Goal: Task Accomplishment & Management: Manage account settings

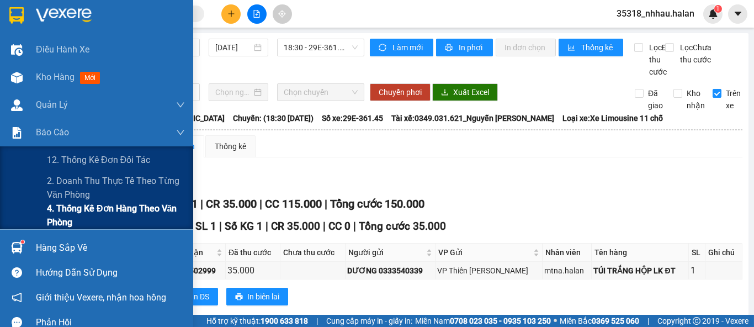
click at [79, 217] on span "4. Thống kê đơn hàng theo văn phòng" at bounding box center [116, 215] width 138 height 28
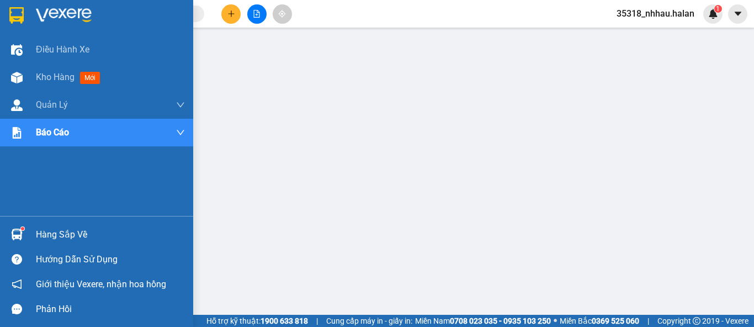
click at [25, 232] on div at bounding box center [16, 234] width 19 height 19
click at [9, 237] on div at bounding box center [16, 234] width 19 height 19
click at [19, 235] on img at bounding box center [17, 234] width 12 height 12
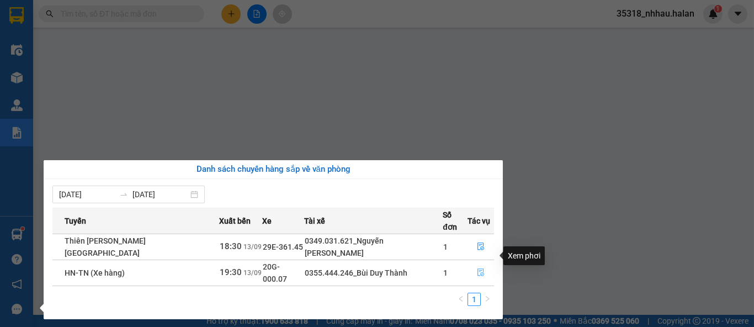
click at [480, 268] on icon "file-done" at bounding box center [481, 272] width 8 height 8
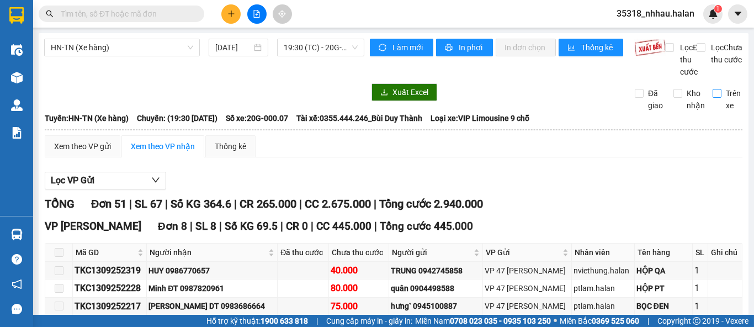
click at [712, 98] on input "Trên xe" at bounding box center [716, 93] width 9 height 9
checkbox input "true"
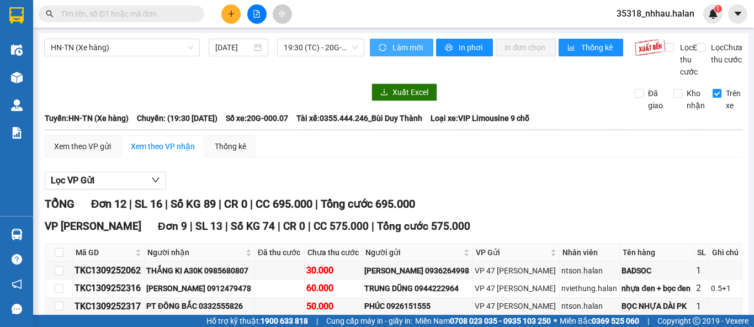
click at [393, 52] on span "Làm mới" at bounding box center [408, 47] width 32 height 12
click at [410, 40] on button "Làm mới" at bounding box center [401, 48] width 63 height 18
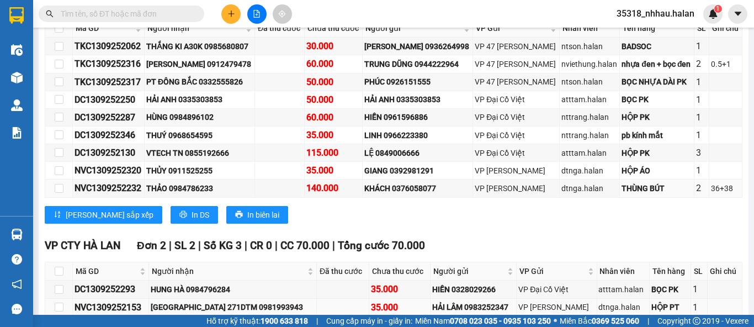
scroll to position [291, 0]
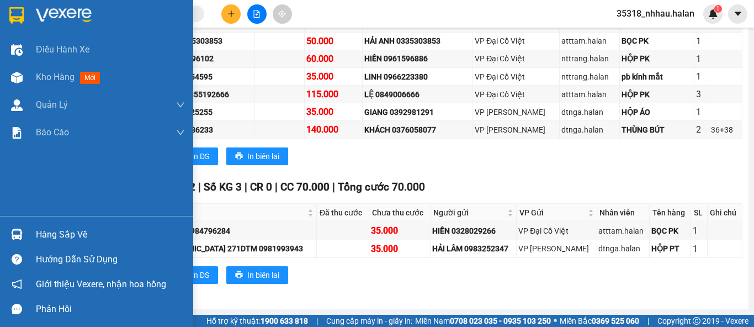
click at [12, 230] on img at bounding box center [17, 234] width 12 height 12
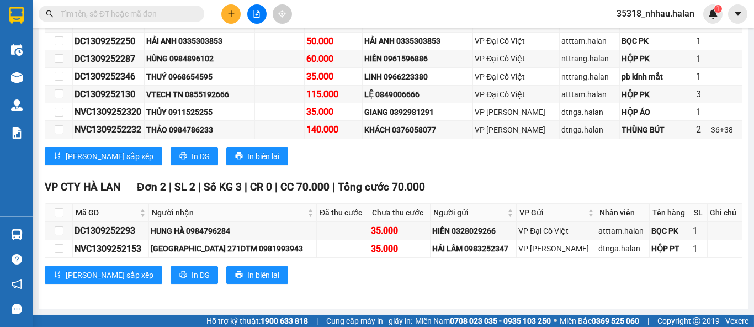
click at [600, 270] on section "Kết quả tìm kiếm ( 0 ) Bộ lọc No Data 35318_nhhau.halan 1 Điều hành xe Kho hàng…" at bounding box center [377, 163] width 754 height 327
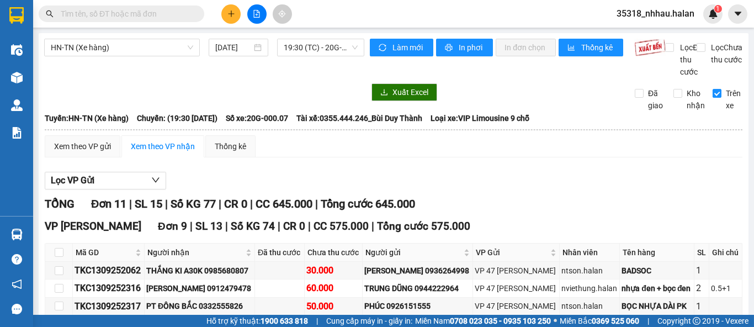
scroll to position [0, 0]
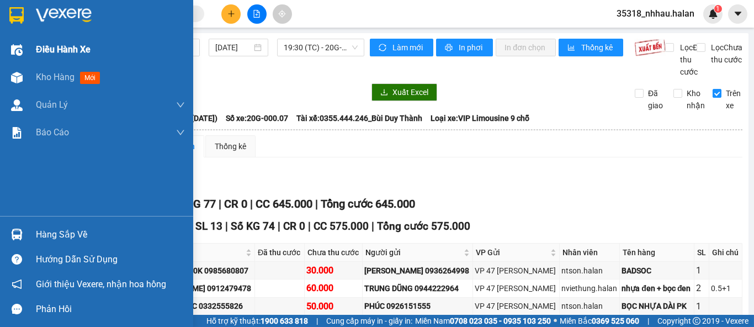
drag, startPoint x: 28, startPoint y: 74, endPoint x: 127, endPoint y: 56, distance: 101.1
click at [29, 74] on div "Kho hàng mới" at bounding box center [96, 77] width 193 height 28
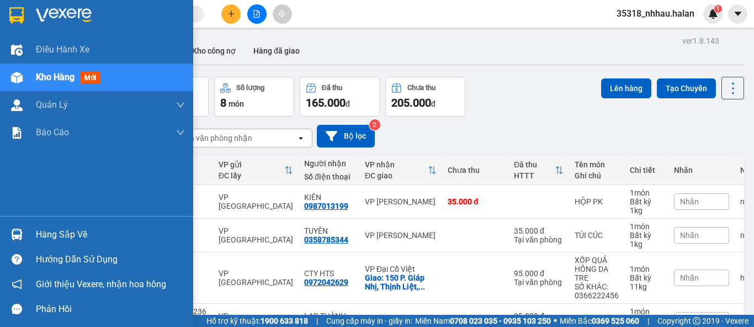
click at [52, 229] on div "Hàng sắp về" at bounding box center [110, 234] width 149 height 17
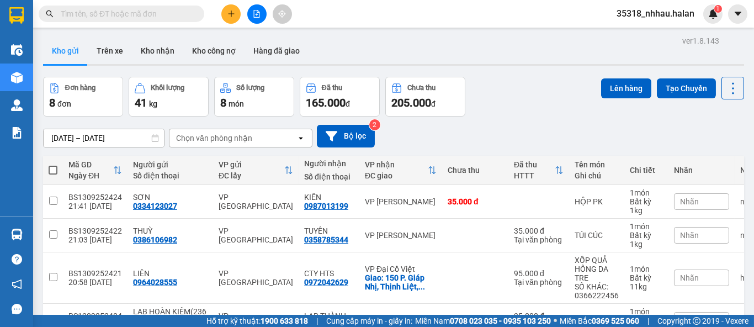
click at [454, 72] on section "Kết quả tìm kiếm ( 0 ) Bộ lọc No Data 35318_nhhau.halan 1 Điều hành xe Kho hàng…" at bounding box center [377, 163] width 754 height 327
click at [267, 50] on button "Hàng đã giao" at bounding box center [276, 51] width 64 height 26
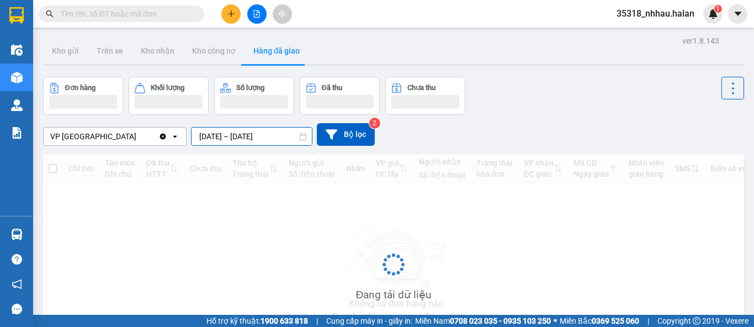
click at [228, 139] on div "ver 1.8.143 Kho gửi Trên xe Kho nhận Kho công nợ Hàng đã giao Đơn hàng Khối lượ…" at bounding box center [394, 214] width 710 height 363
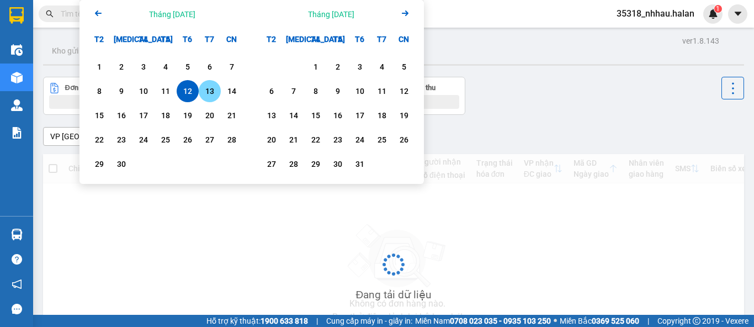
click at [205, 95] on div "13" at bounding box center [209, 90] width 15 height 13
type input "[DATE] – [DATE]"
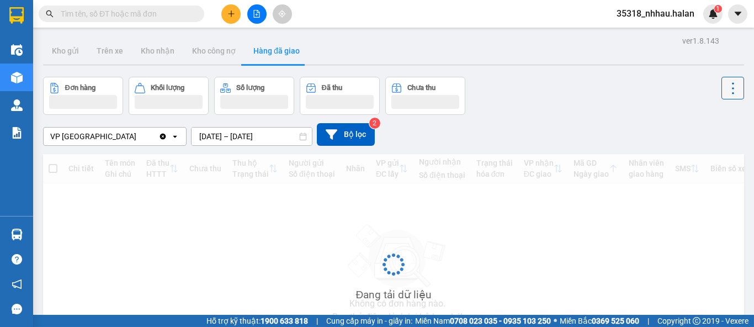
click at [725, 88] on icon at bounding box center [732, 88] width 15 height 15
click at [711, 121] on span "Làm mới" at bounding box center [708, 118] width 30 height 11
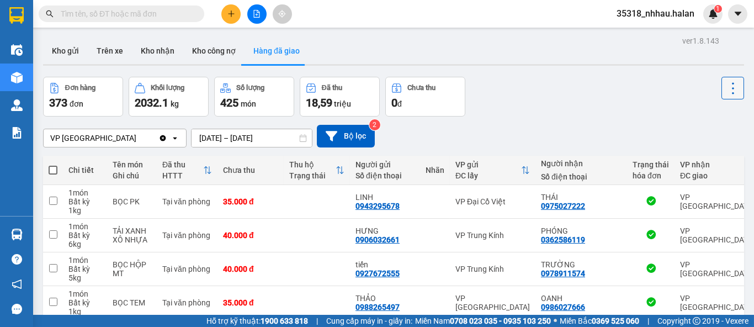
click at [726, 93] on icon at bounding box center [732, 88] width 15 height 15
click at [715, 113] on span "Làm mới" at bounding box center [708, 118] width 30 height 11
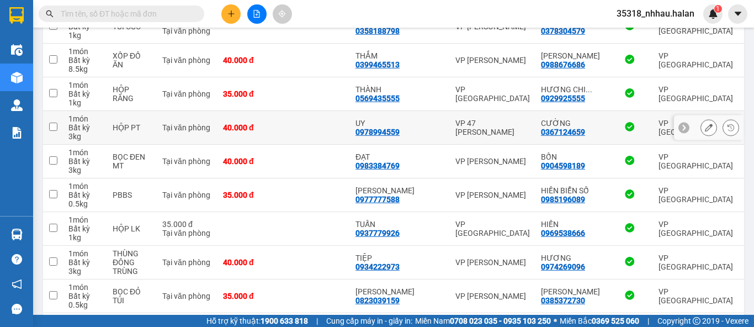
scroll to position [3282, 0]
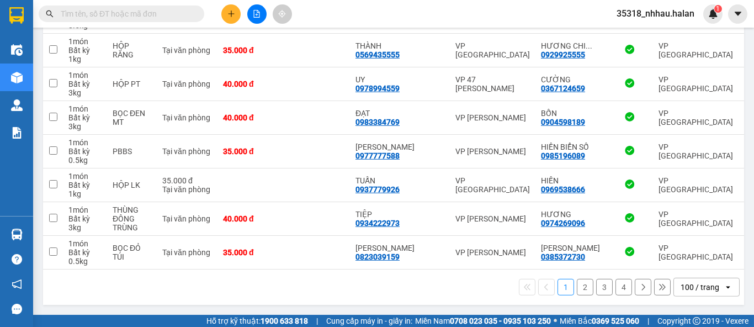
click at [577, 289] on button "2" at bounding box center [585, 287] width 17 height 17
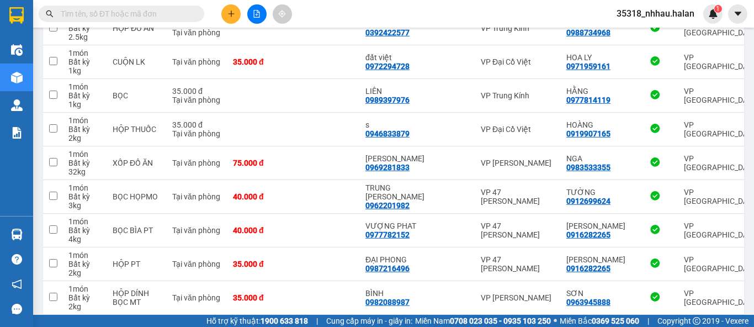
scroll to position [3291, 0]
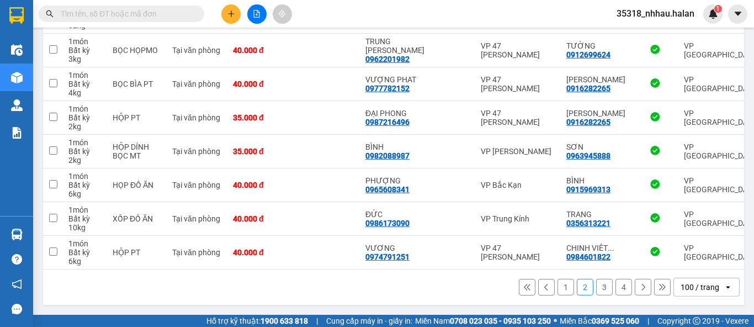
click at [599, 284] on button "3" at bounding box center [604, 287] width 17 height 17
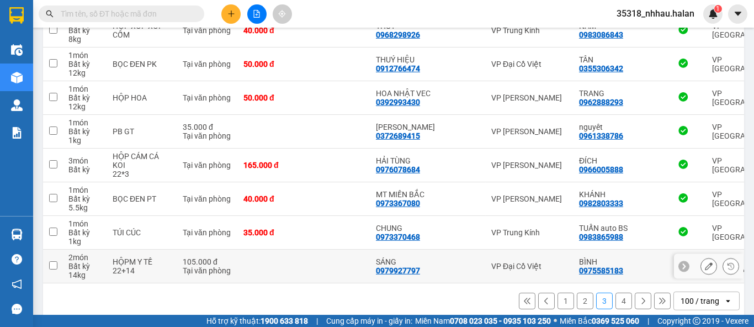
scroll to position [3335, 0]
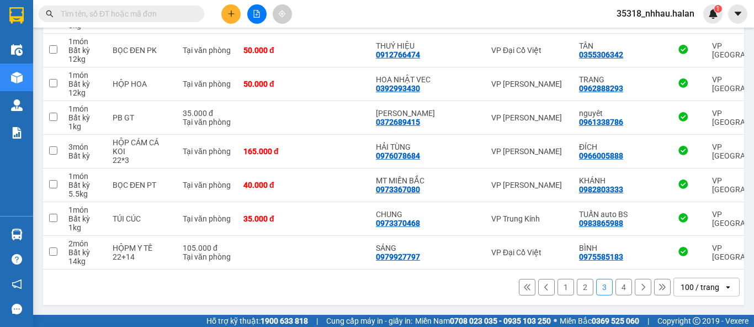
click at [619, 285] on button "4" at bounding box center [623, 287] width 17 height 17
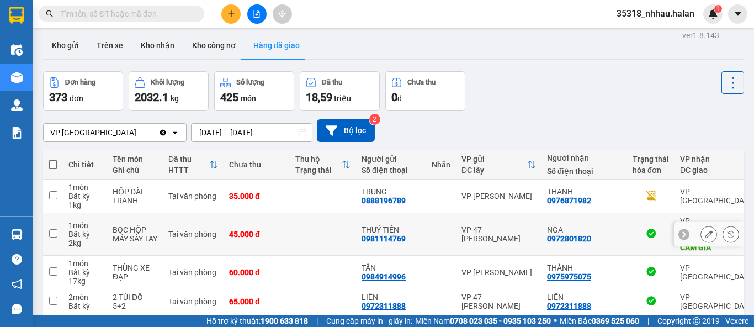
scroll to position [0, 0]
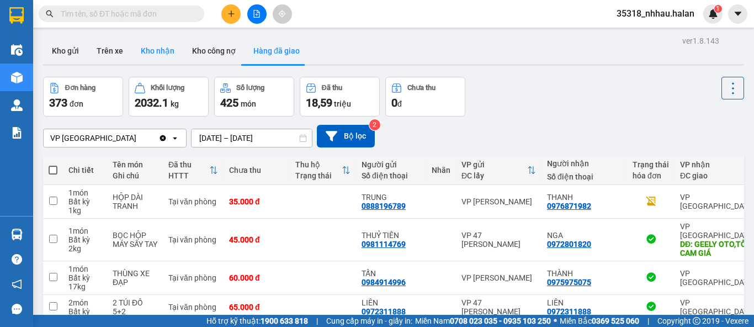
click at [155, 53] on button "Kho nhận" at bounding box center [157, 51] width 51 height 26
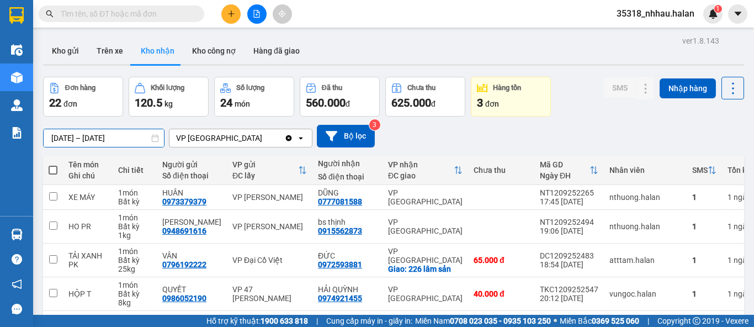
click at [66, 140] on div "ver 1.8.143 Kho gửi Trên xe Kho nhận Kho công nợ Hàng đã giao Đơn hàng 22 đơn K…" at bounding box center [394, 292] width 710 height 519
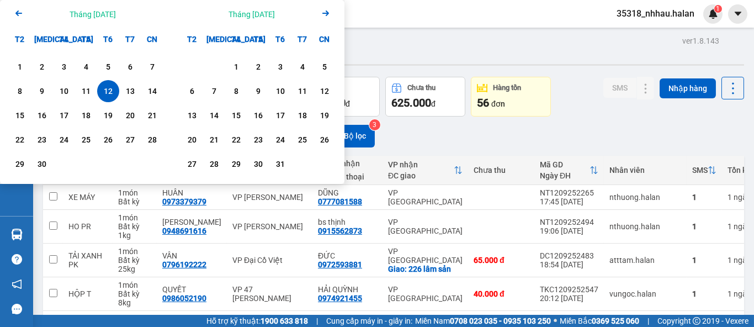
click at [18, 17] on icon "Arrow Left" at bounding box center [18, 13] width 13 height 13
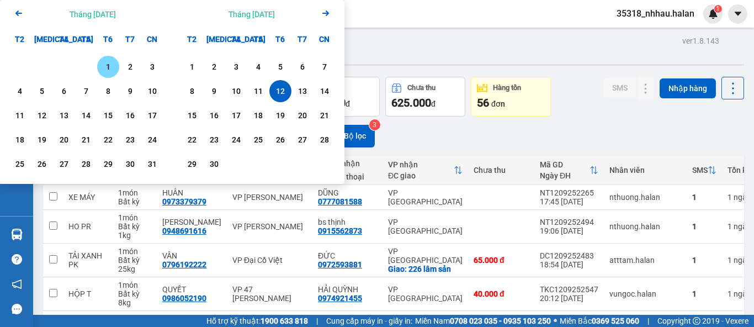
click at [10, 14] on div "Arrow Left Tháng [DATE]" at bounding box center [86, 14] width 172 height 28
click at [17, 12] on icon "Previous month." at bounding box center [18, 13] width 7 height 6
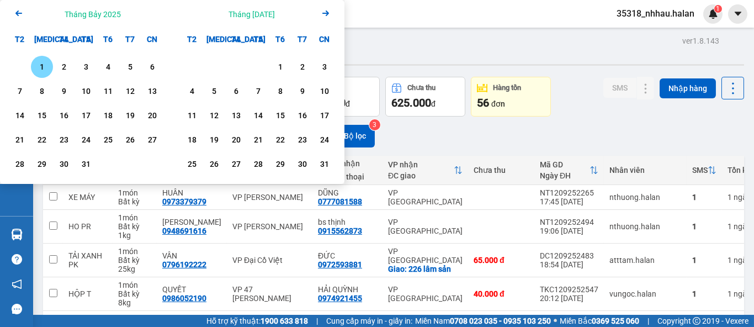
click at [42, 64] on div "1" at bounding box center [41, 66] width 15 height 13
click at [323, 15] on icon "Arrow Right" at bounding box center [325, 13] width 13 height 13
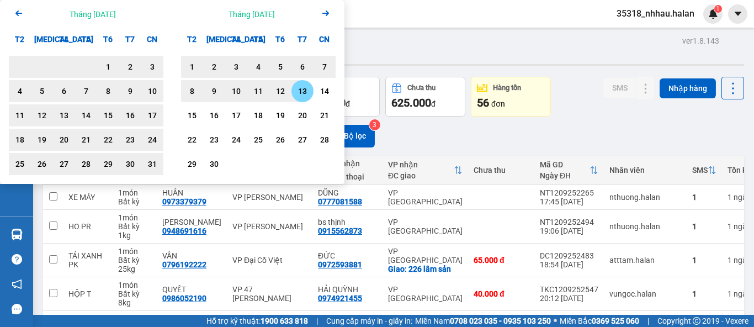
click at [301, 91] on div "13" at bounding box center [302, 90] width 15 height 13
type input "[DATE] – [DATE]"
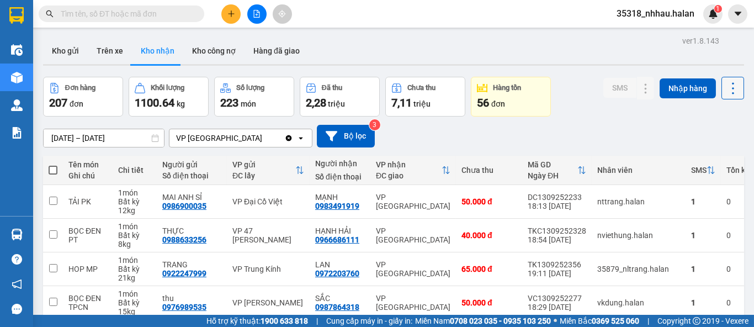
click at [725, 89] on icon at bounding box center [732, 88] width 15 height 15
click at [711, 140] on span "Làm mới" at bounding box center [708, 137] width 30 height 11
click at [169, 12] on input "text" at bounding box center [126, 14] width 130 height 12
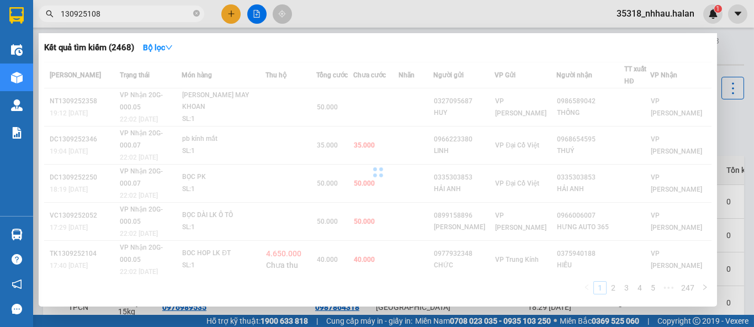
type input "1309251083"
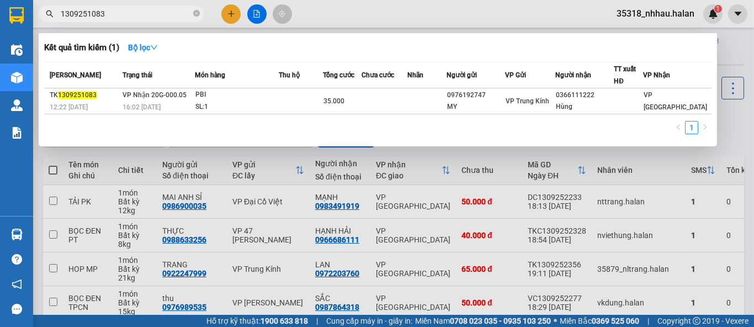
click at [163, 12] on input "1309251083" at bounding box center [126, 14] width 130 height 12
click at [195, 17] on icon "close-circle" at bounding box center [196, 13] width 7 height 7
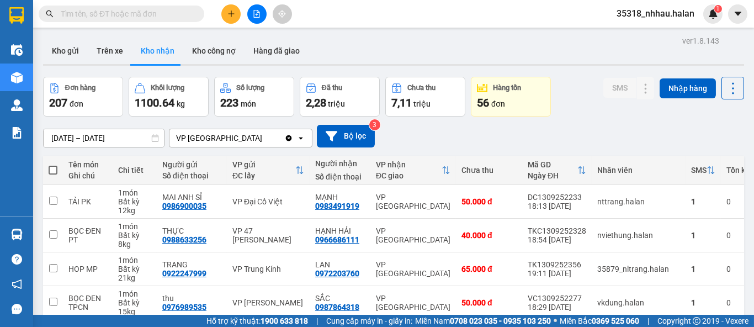
click at [170, 14] on input "text" at bounding box center [126, 14] width 130 height 12
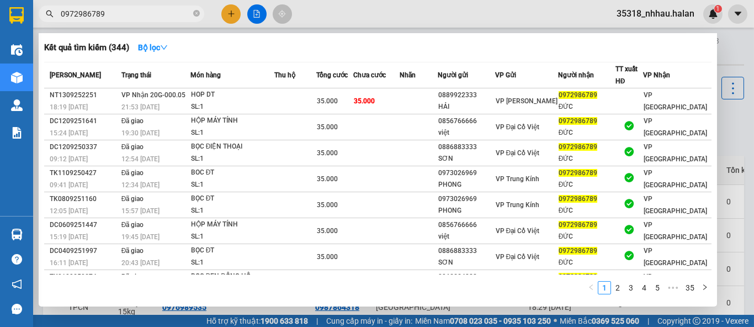
type input "0972986789"
click at [733, 58] on div at bounding box center [377, 163] width 754 height 327
click at [198, 13] on icon "close-circle" at bounding box center [196, 13] width 7 height 7
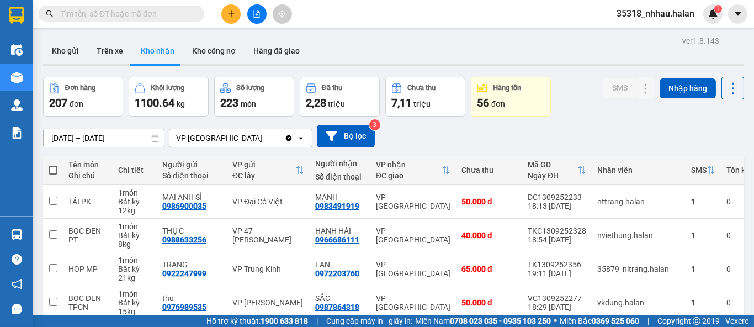
click at [179, 13] on input "text" at bounding box center [126, 14] width 130 height 12
type input "0"
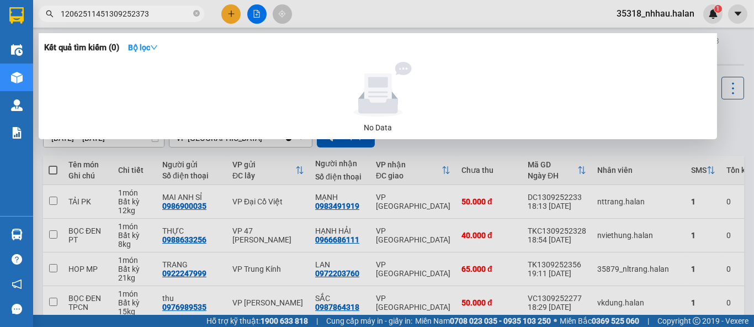
click at [102, 14] on input "12062511451309252373" at bounding box center [126, 14] width 130 height 12
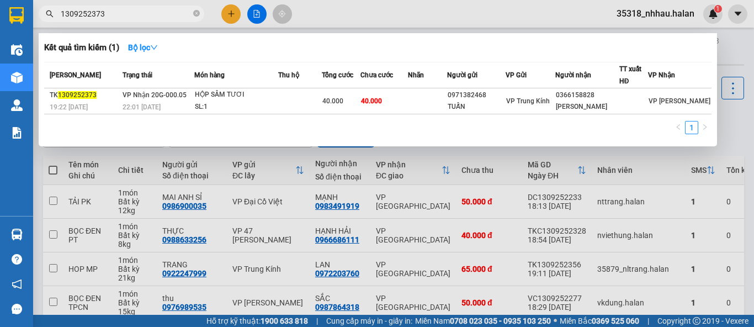
type input "1309252373"
click at [232, 14] on div at bounding box center [377, 163] width 754 height 327
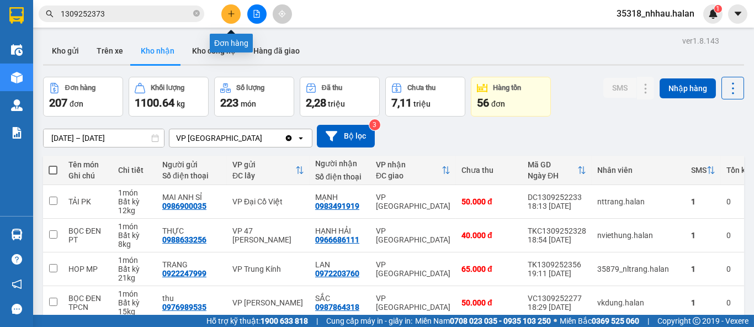
click at [227, 17] on button at bounding box center [230, 13] width 19 height 19
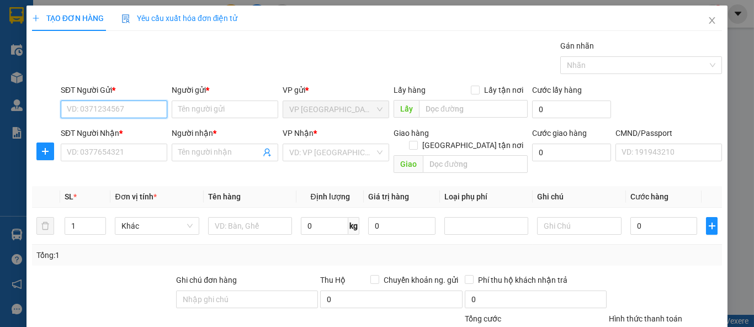
click at [142, 111] on input "SĐT Người Gửi *" at bounding box center [114, 109] width 107 height 18
type input "0982446727"
click at [129, 129] on div "0982446727 - [PERSON_NAME]" at bounding box center [121, 131] width 109 height 12
type input "HÀ"
type input "0982446727"
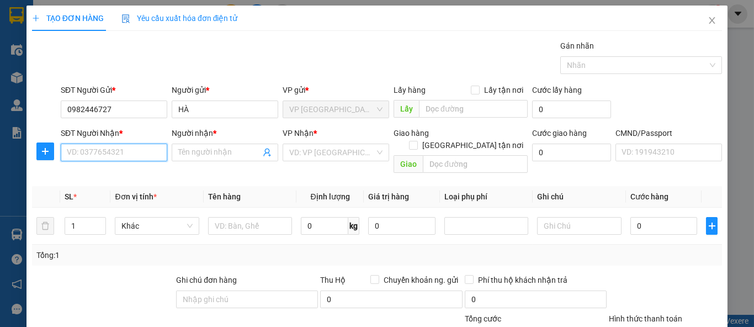
click at [135, 156] on input "SĐT Người Nhận *" at bounding box center [114, 152] width 107 height 18
click at [136, 174] on div "0393261311 - VIÊT ANH" at bounding box center [113, 174] width 92 height 12
type input "0393261311"
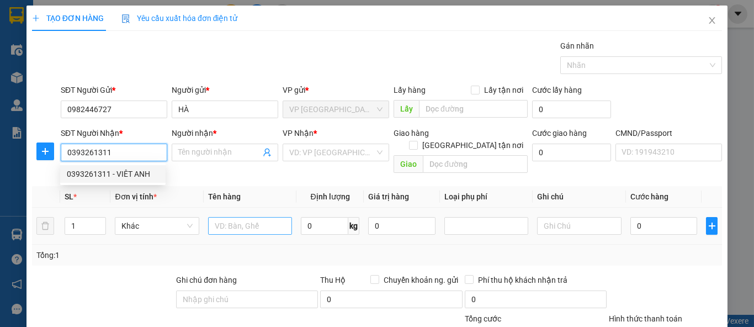
type input "VIÊT ANH"
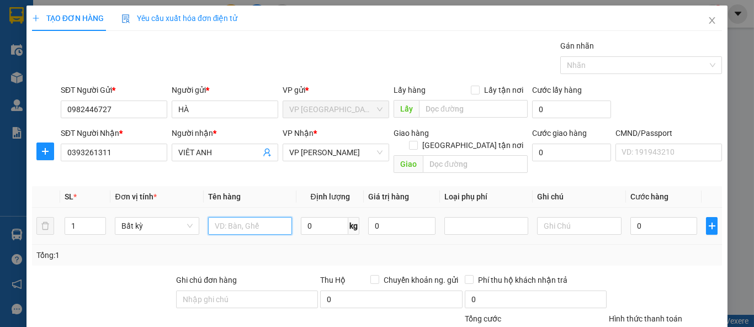
click at [257, 219] on input "text" at bounding box center [250, 226] width 84 height 18
type input "giá sách"
type input "21"
type input "65.000"
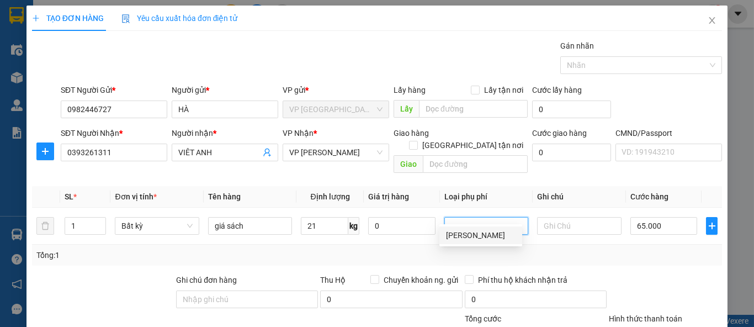
scroll to position [102, 0]
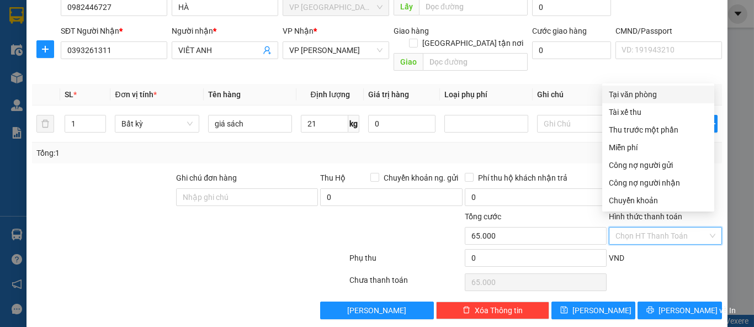
click at [651, 227] on input "Hình thức thanh toán" at bounding box center [661, 235] width 92 height 17
click at [649, 92] on div "Tại văn phòng" at bounding box center [658, 94] width 99 height 12
type input "0"
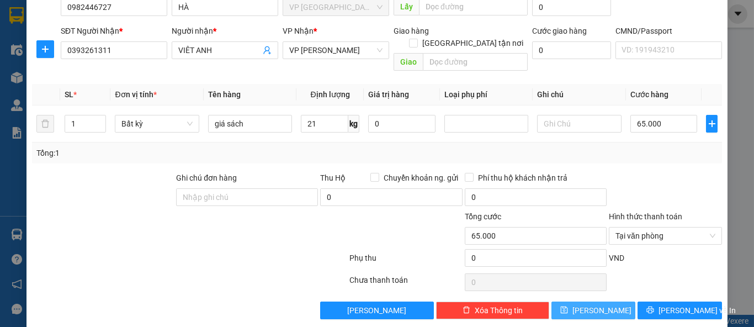
click at [588, 304] on span "[PERSON_NAME]" at bounding box center [601, 310] width 59 height 12
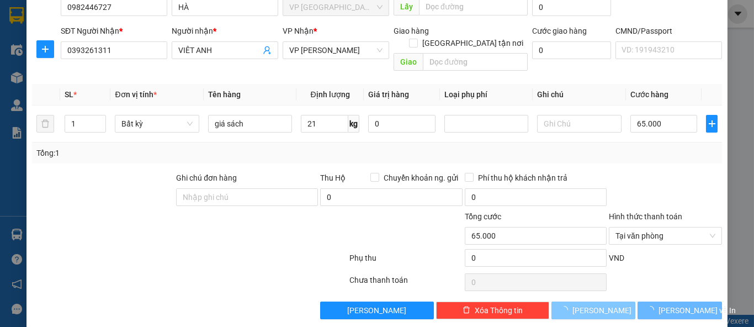
type input "0"
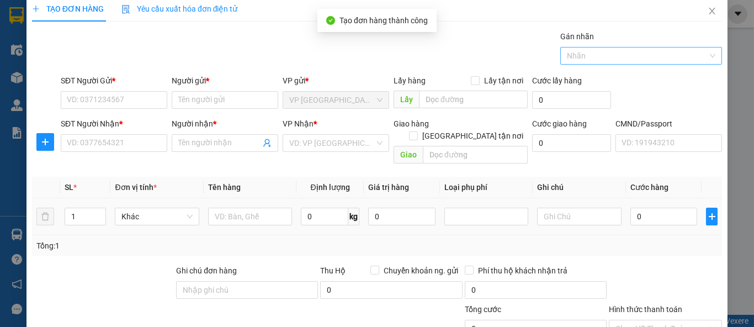
scroll to position [0, 0]
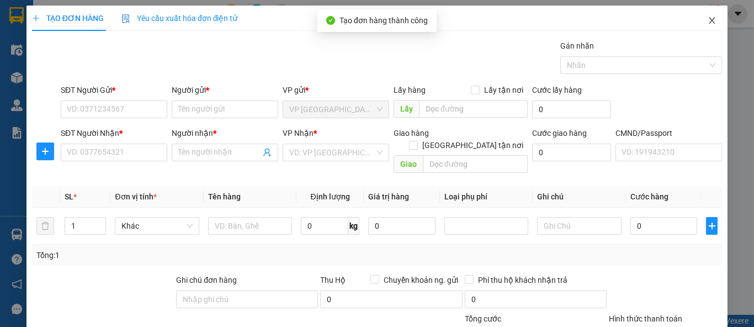
click at [707, 17] on icon "close" at bounding box center [711, 20] width 9 height 9
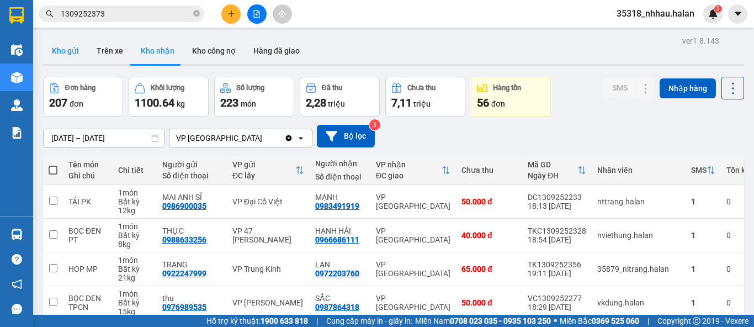
click at [62, 56] on button "Kho gửi" at bounding box center [65, 51] width 45 height 26
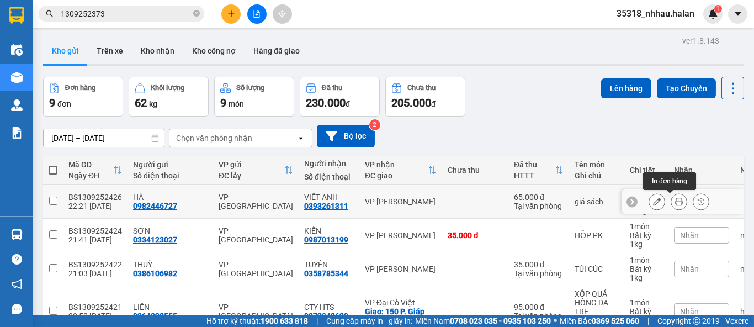
click at [675, 203] on icon at bounding box center [679, 202] width 8 height 8
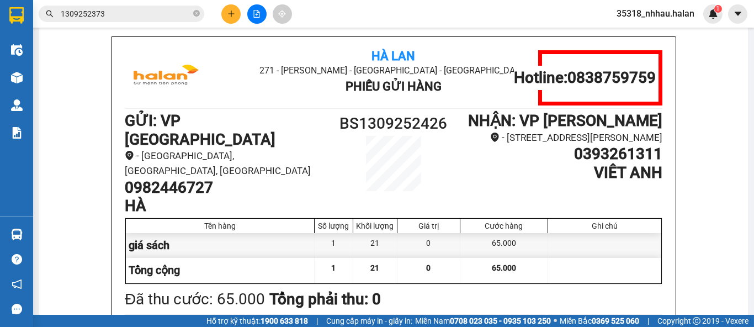
scroll to position [61, 0]
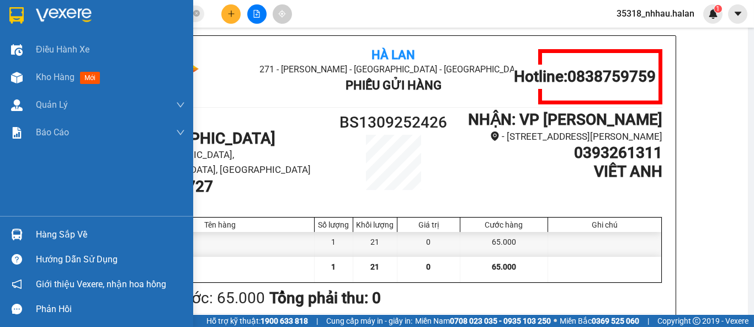
click at [57, 243] on div "Hàng sắp về" at bounding box center [96, 234] width 193 height 25
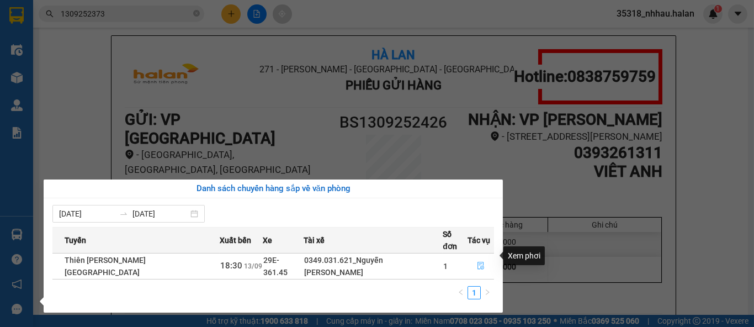
click at [478, 262] on icon "file-done" at bounding box center [481, 266] width 8 height 8
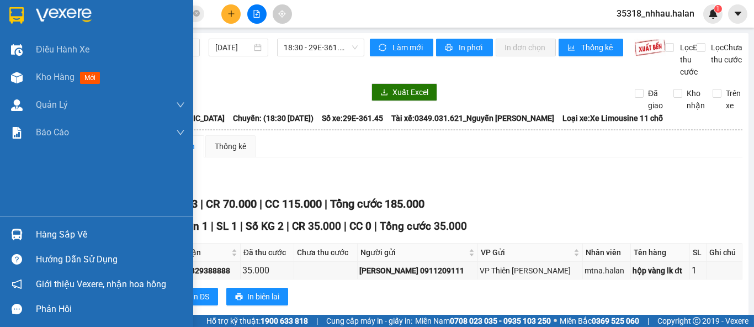
click at [21, 235] on img at bounding box center [17, 234] width 12 height 12
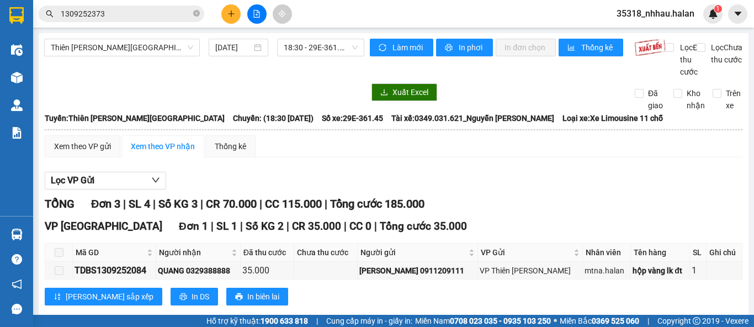
click at [529, 155] on section "Kết quả tìm kiếm ( 1 ) Bộ lọc Mã ĐH Trạng thái Món hàng Thu hộ Tổng cước Chưa c…" at bounding box center [377, 163] width 754 height 327
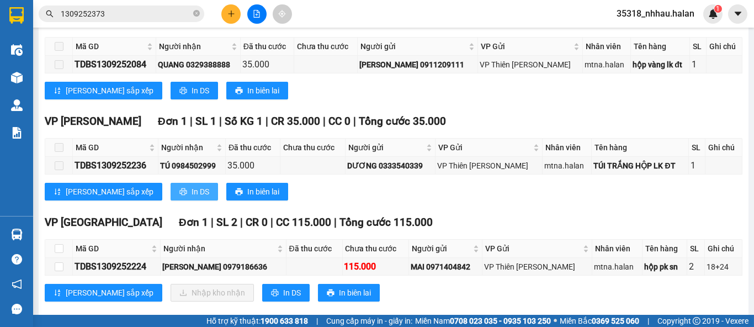
scroll to position [233, 0]
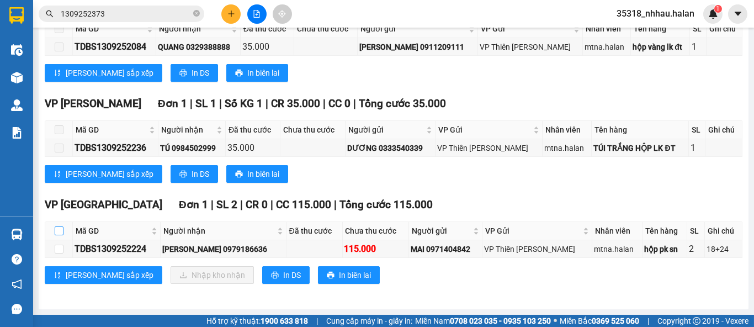
click at [60, 229] on input "checkbox" at bounding box center [59, 230] width 9 height 9
checkbox input "true"
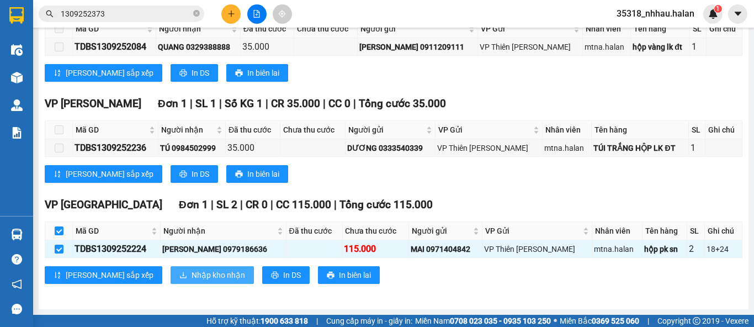
click at [191, 271] on span "Nhập kho nhận" at bounding box center [218, 275] width 54 height 12
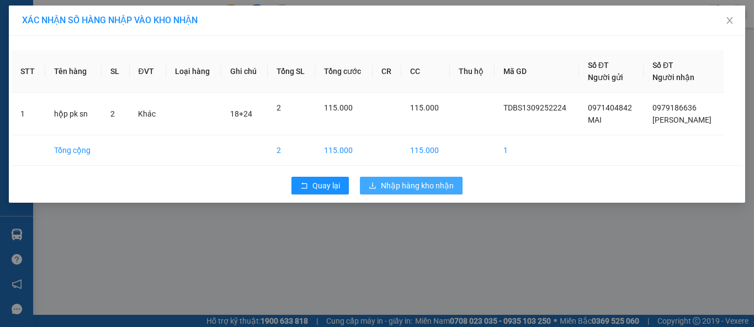
click at [409, 187] on span "Nhập hàng kho nhận" at bounding box center [417, 185] width 73 height 12
